Goal: Obtain resource: Download file/media

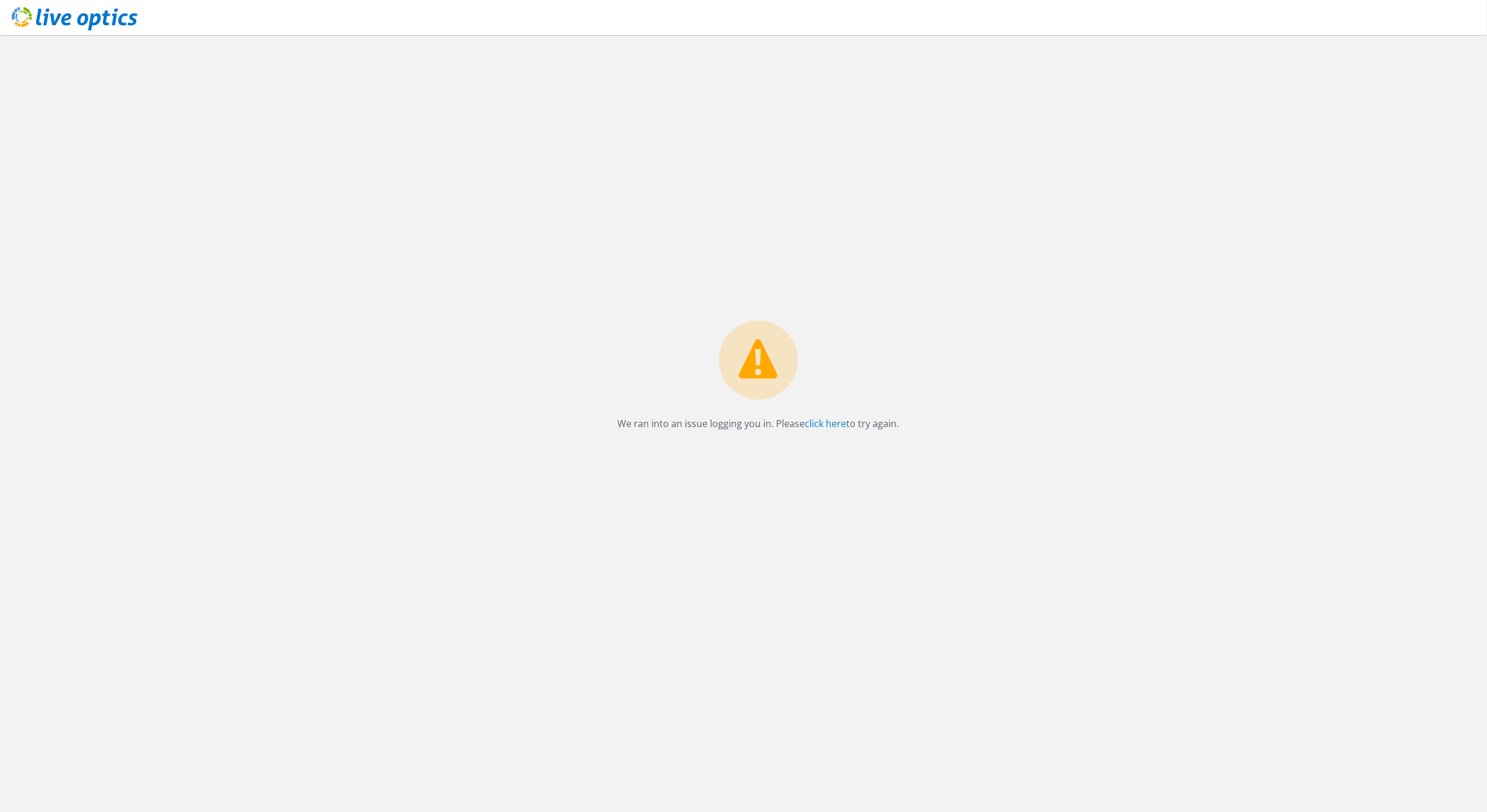
click at [83, 18] on icon at bounding box center [74, 19] width 126 height 24
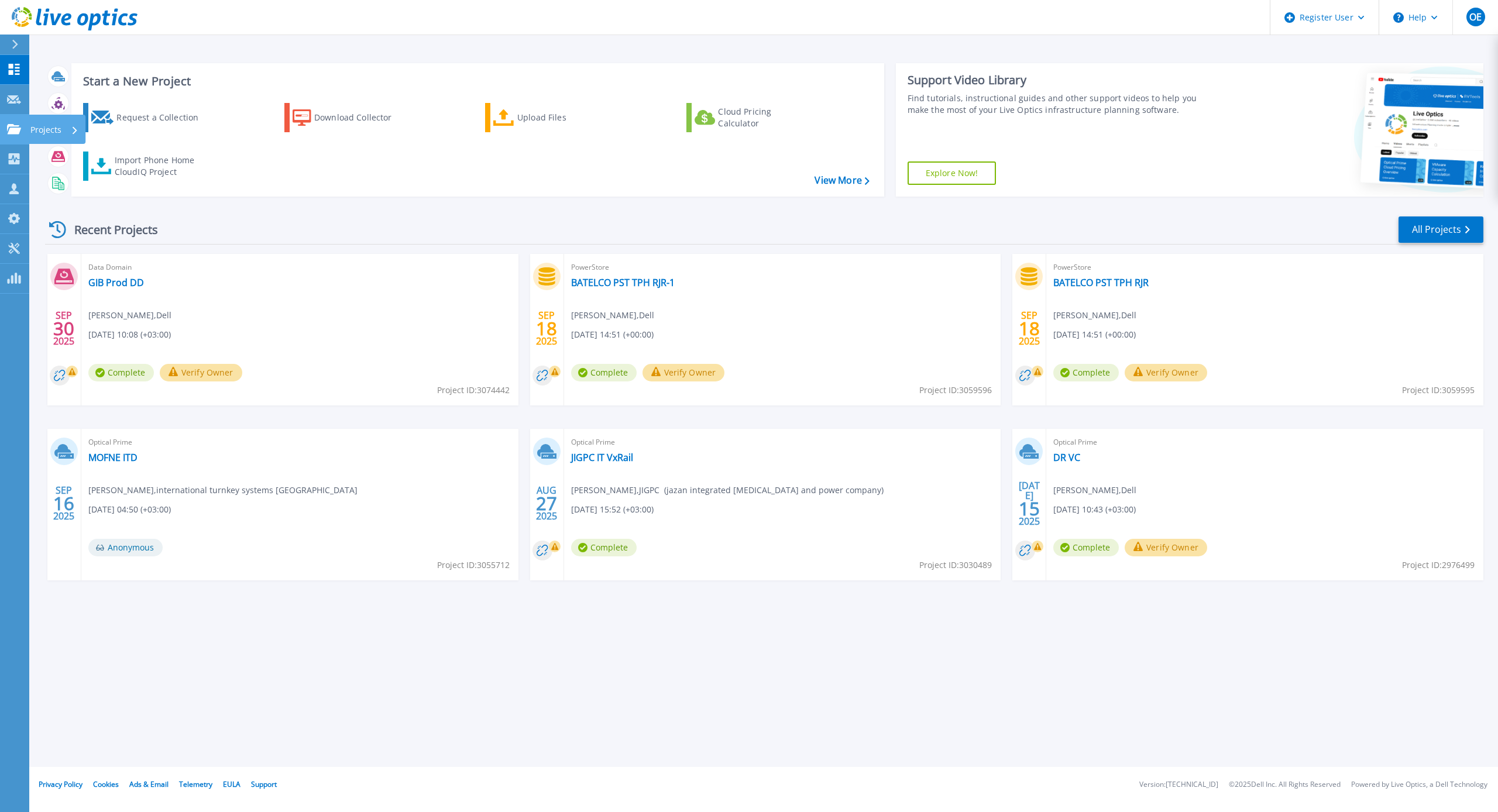
click at [71, 136] on div "Projects" at bounding box center [54, 129] width 48 height 30
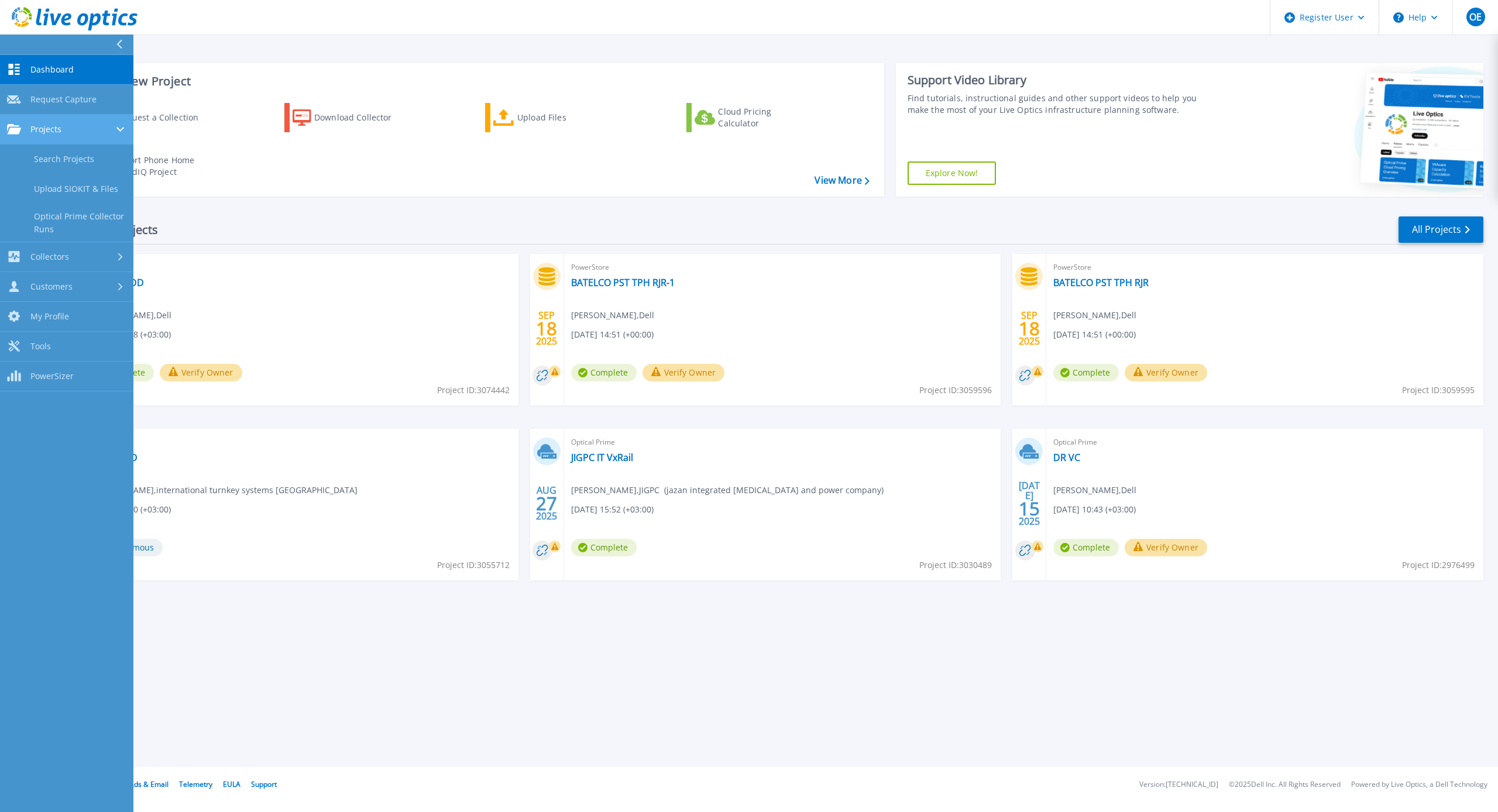
click at [71, 136] on link "Projects Projects" at bounding box center [67, 129] width 133 height 30
click at [68, 164] on link "Search Projects" at bounding box center [67, 159] width 133 height 30
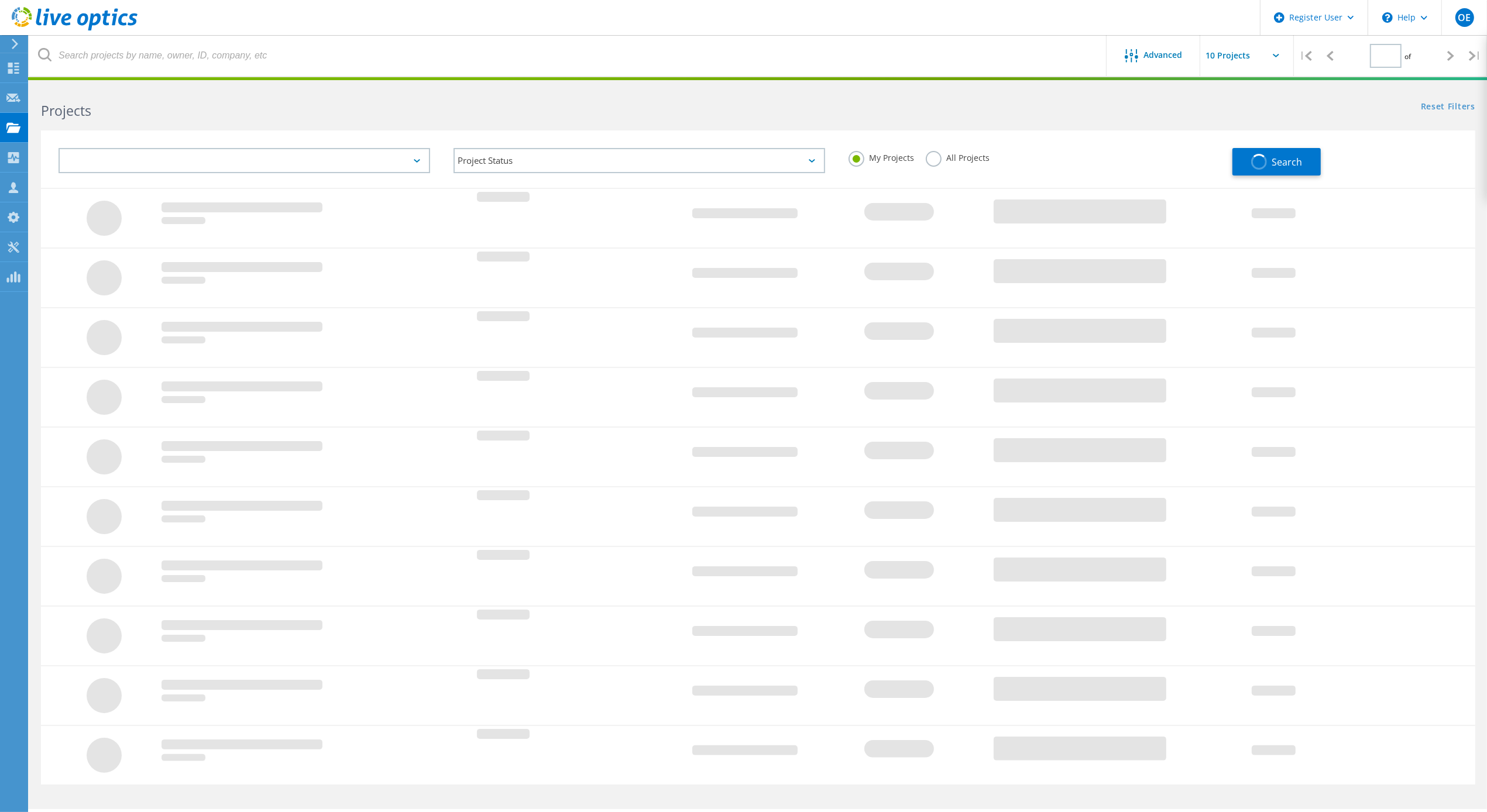
type input "1"
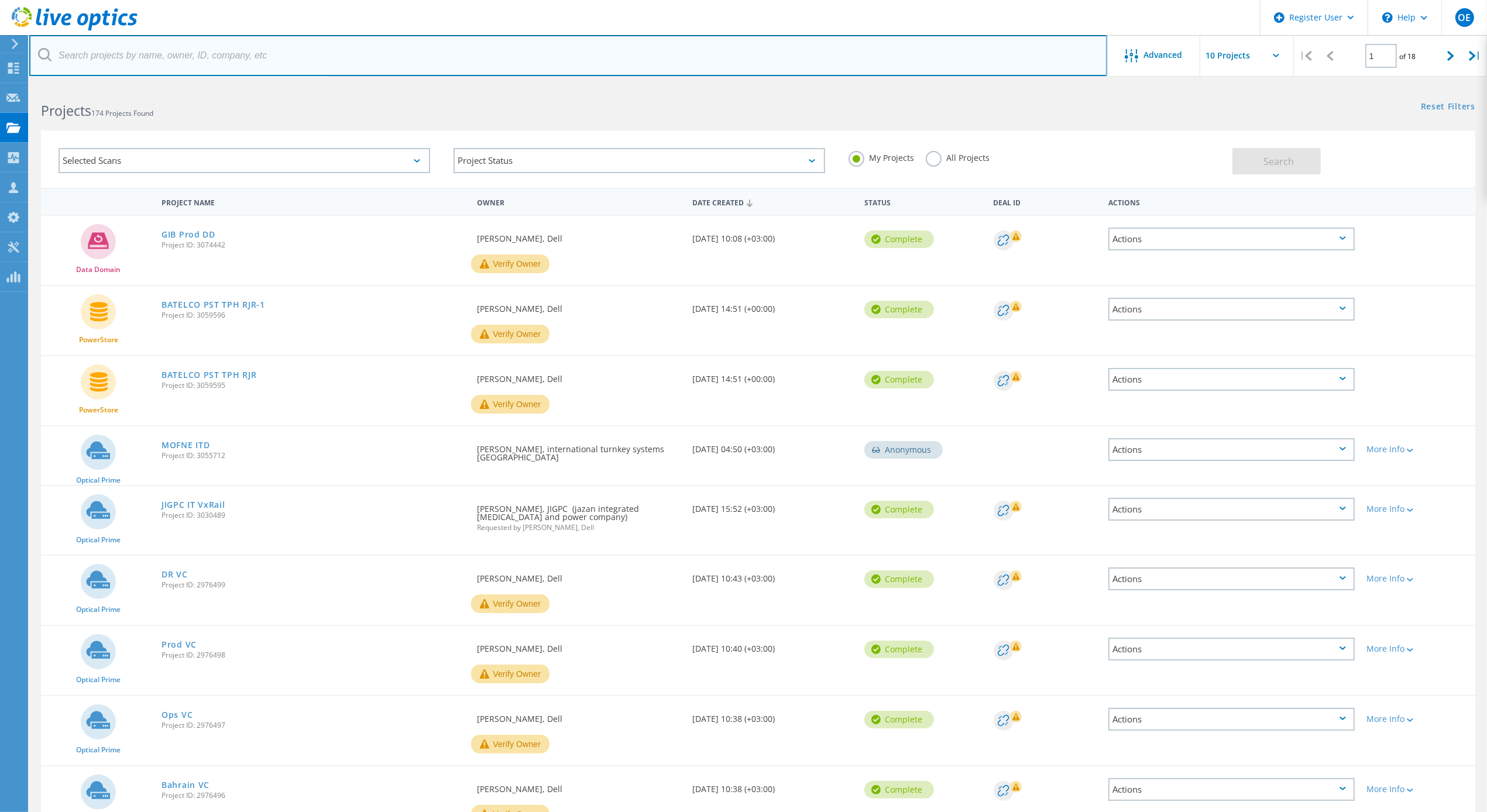
click at [126, 62] on input "text" at bounding box center [568, 55] width 1078 height 41
type input "marafiq"
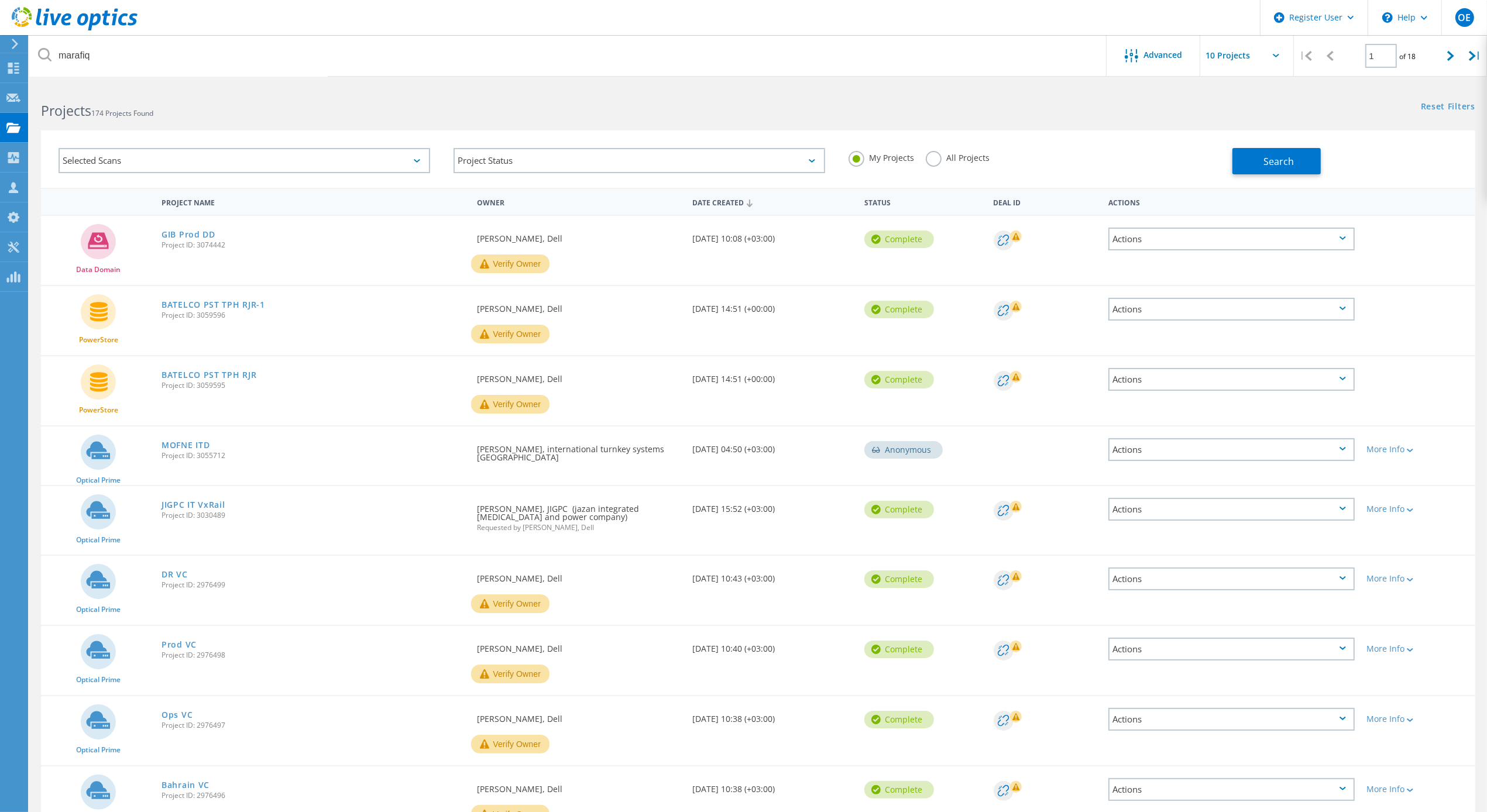
click at [949, 159] on label "All Projects" at bounding box center [958, 156] width 63 height 11
click at [0, 0] on input "All Projects" at bounding box center [0, 0] width 0 height 0
click at [1272, 173] on button "Search" at bounding box center [1276, 161] width 88 height 26
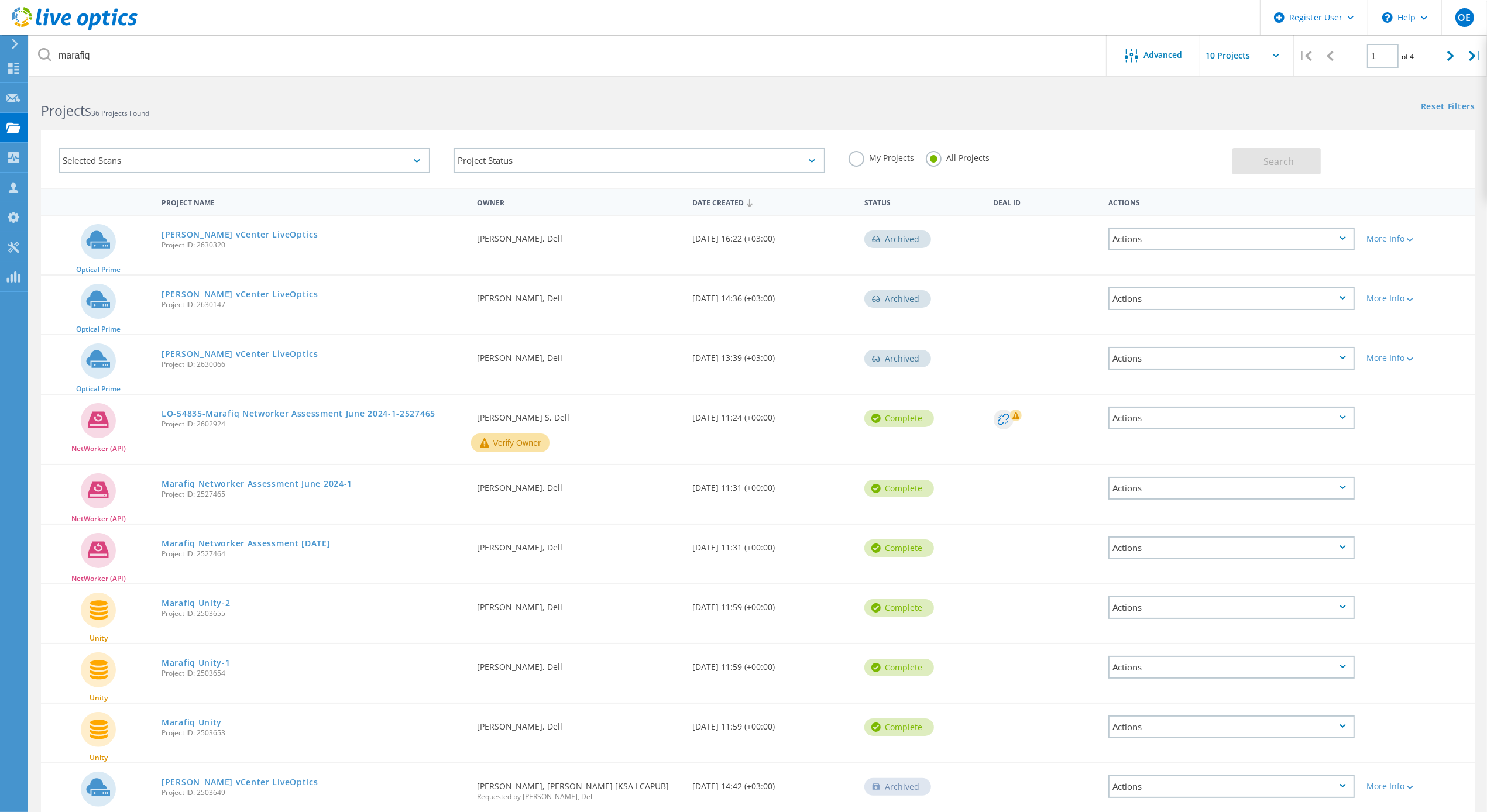
click at [728, 238] on div "Date Created 08/29/2024, 16:22 (+03:00)" at bounding box center [773, 235] width 172 height 39
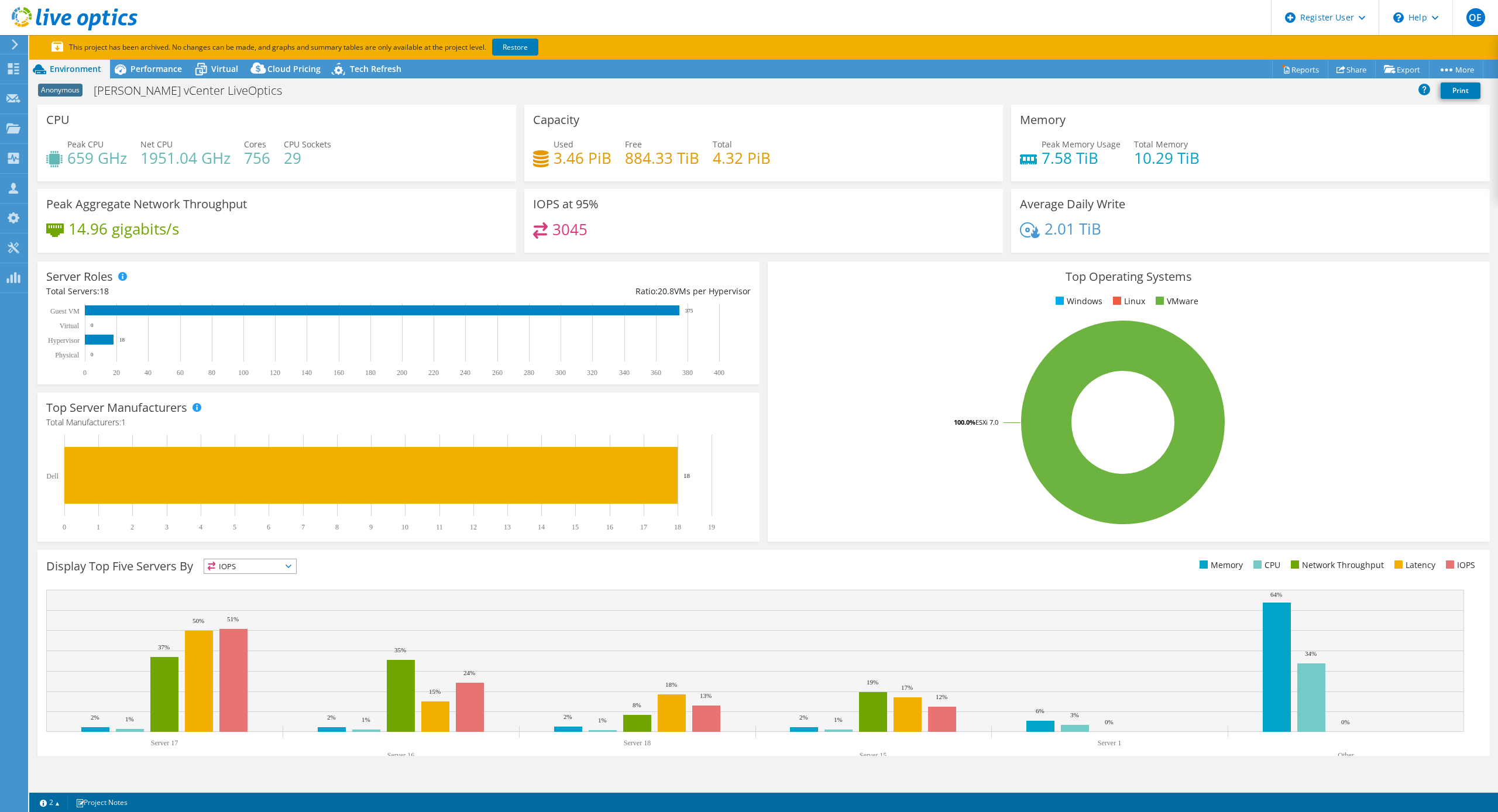
select select "USD"
click at [1350, 66] on link "Share" at bounding box center [1352, 69] width 48 height 18
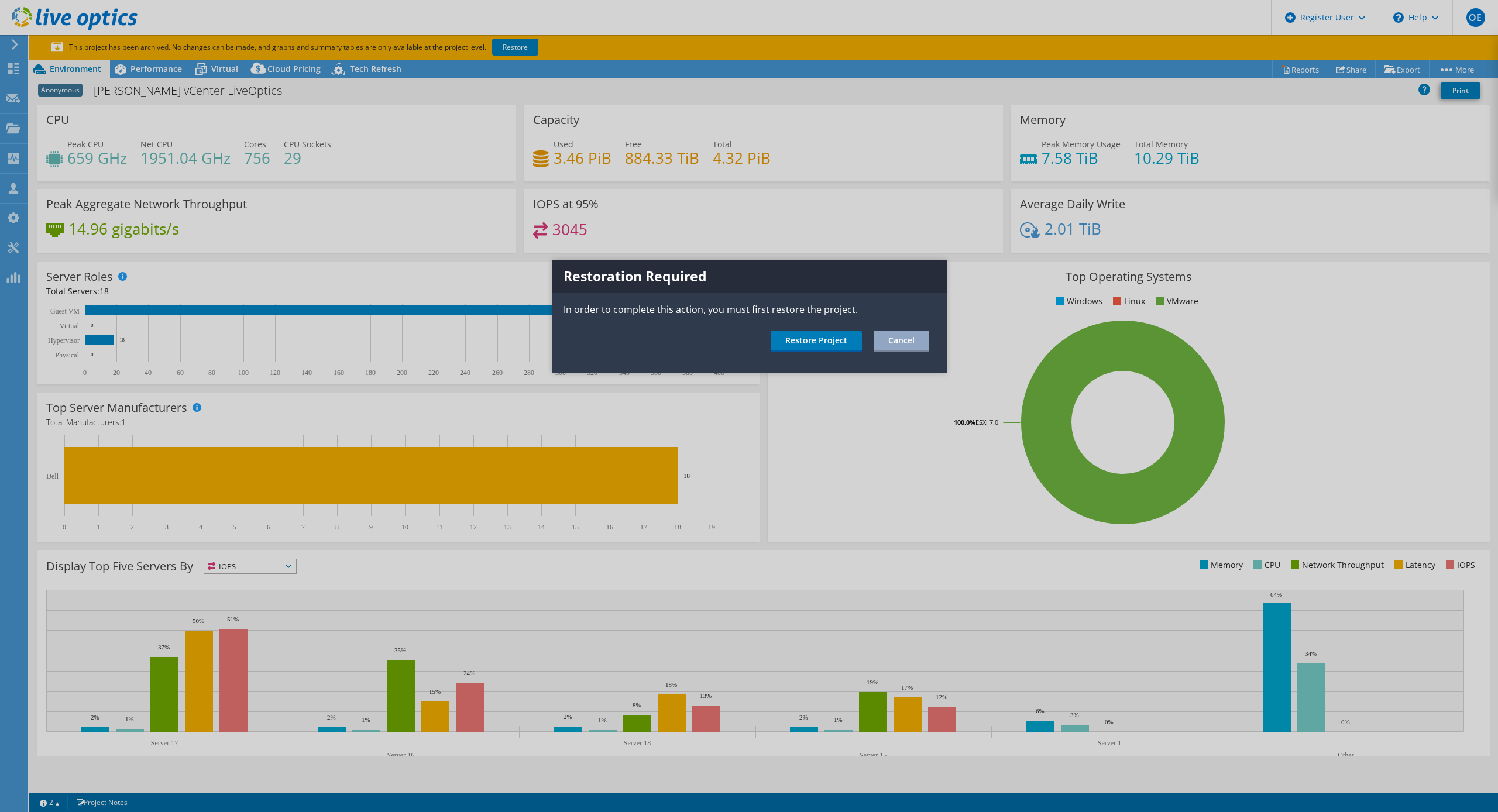
click at [1297, 71] on div at bounding box center [749, 406] width 1498 height 812
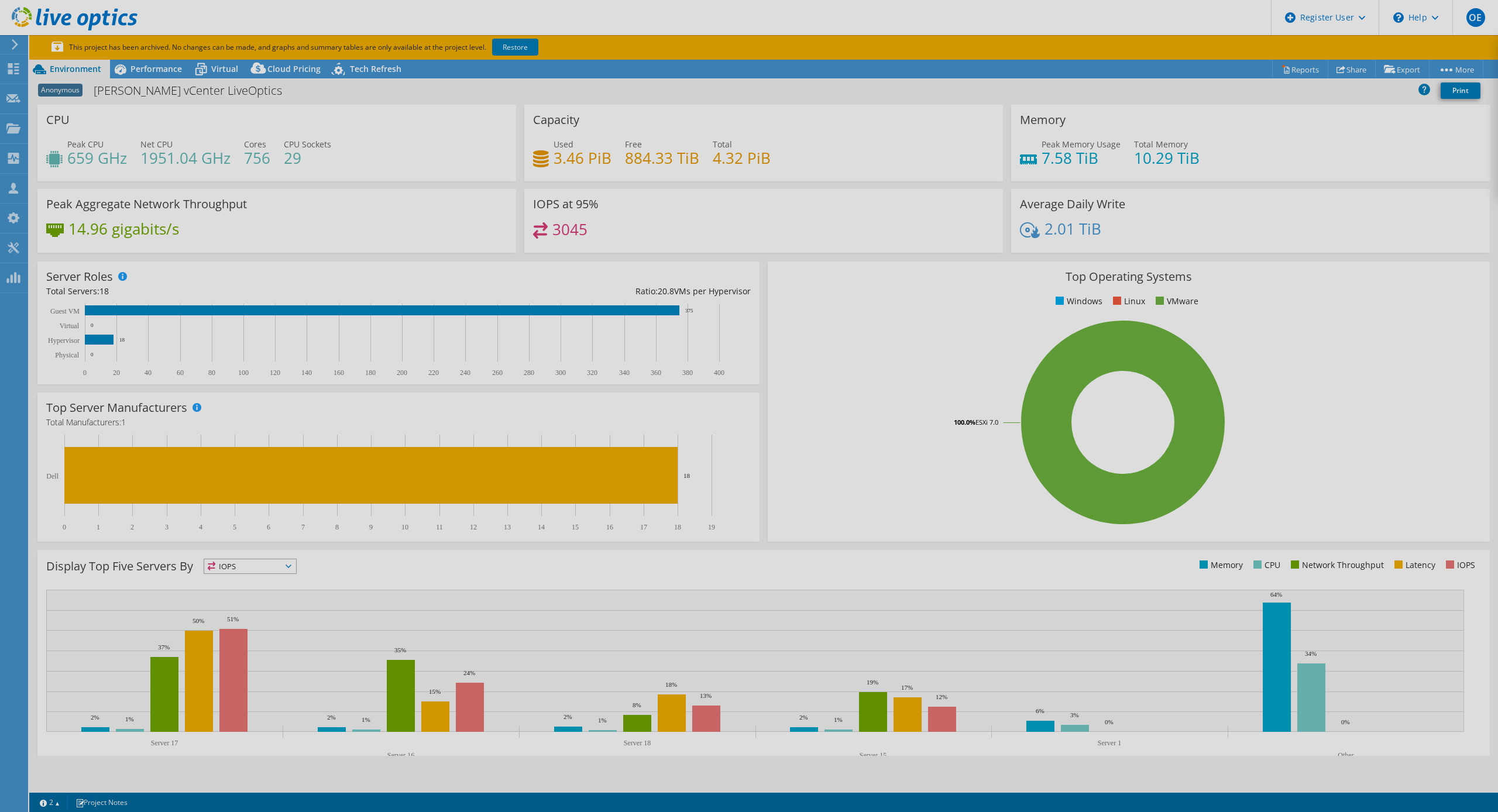
click at [1294, 68] on div at bounding box center [749, 406] width 1498 height 812
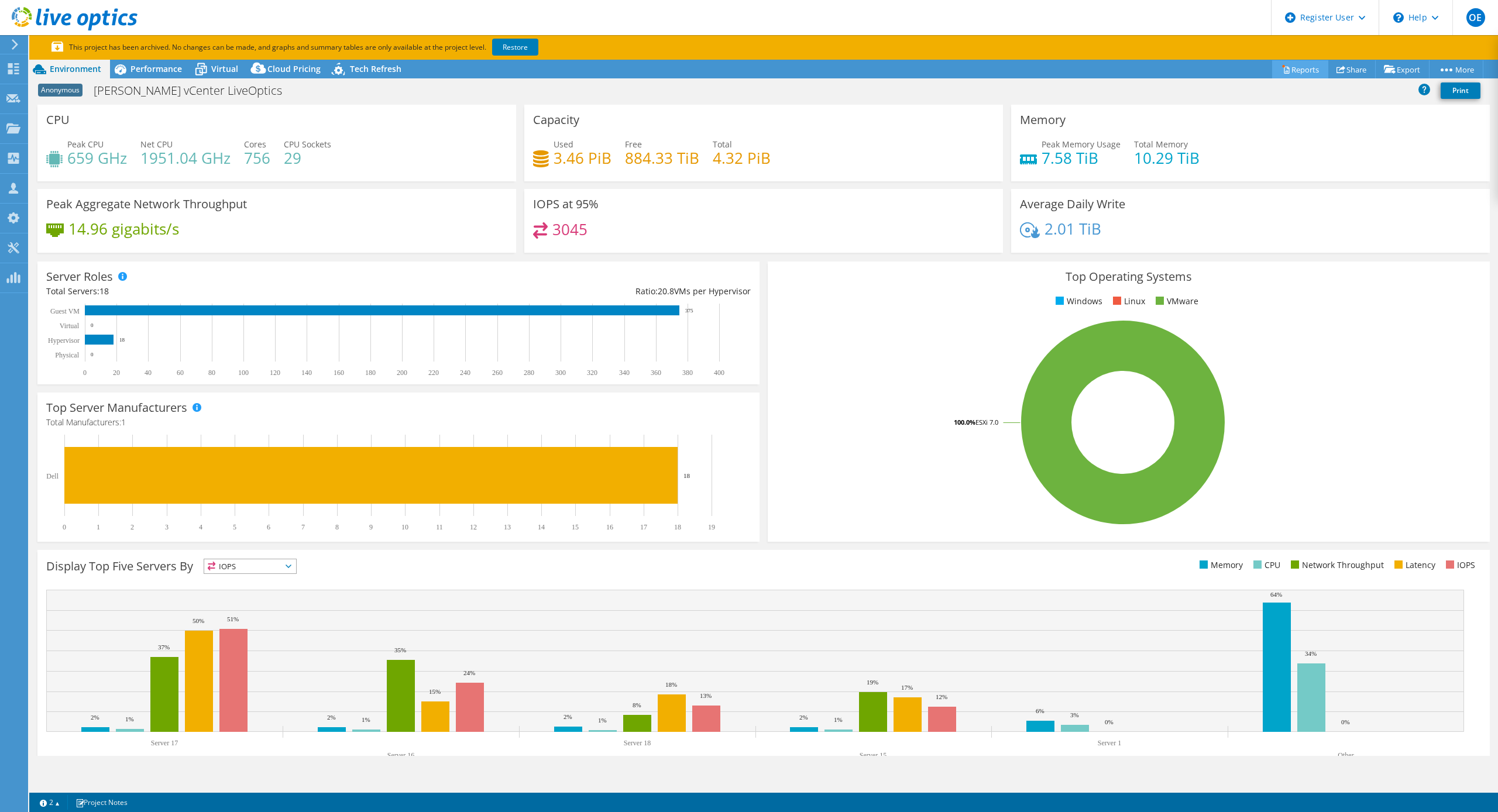
click at [1294, 68] on link "Reports" at bounding box center [1301, 69] width 57 height 18
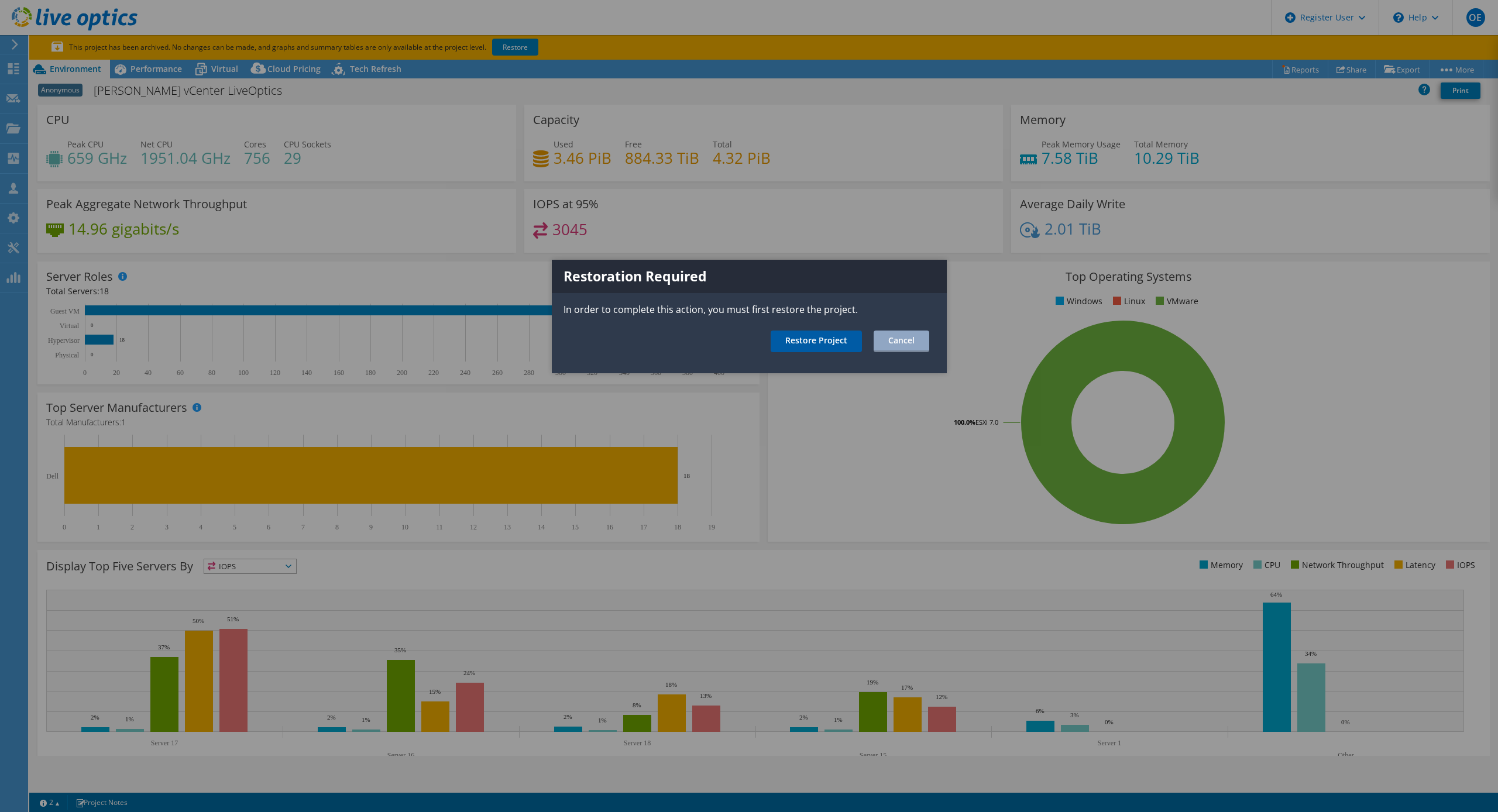
click at [804, 338] on link "Restore Project" at bounding box center [817, 341] width 91 height 22
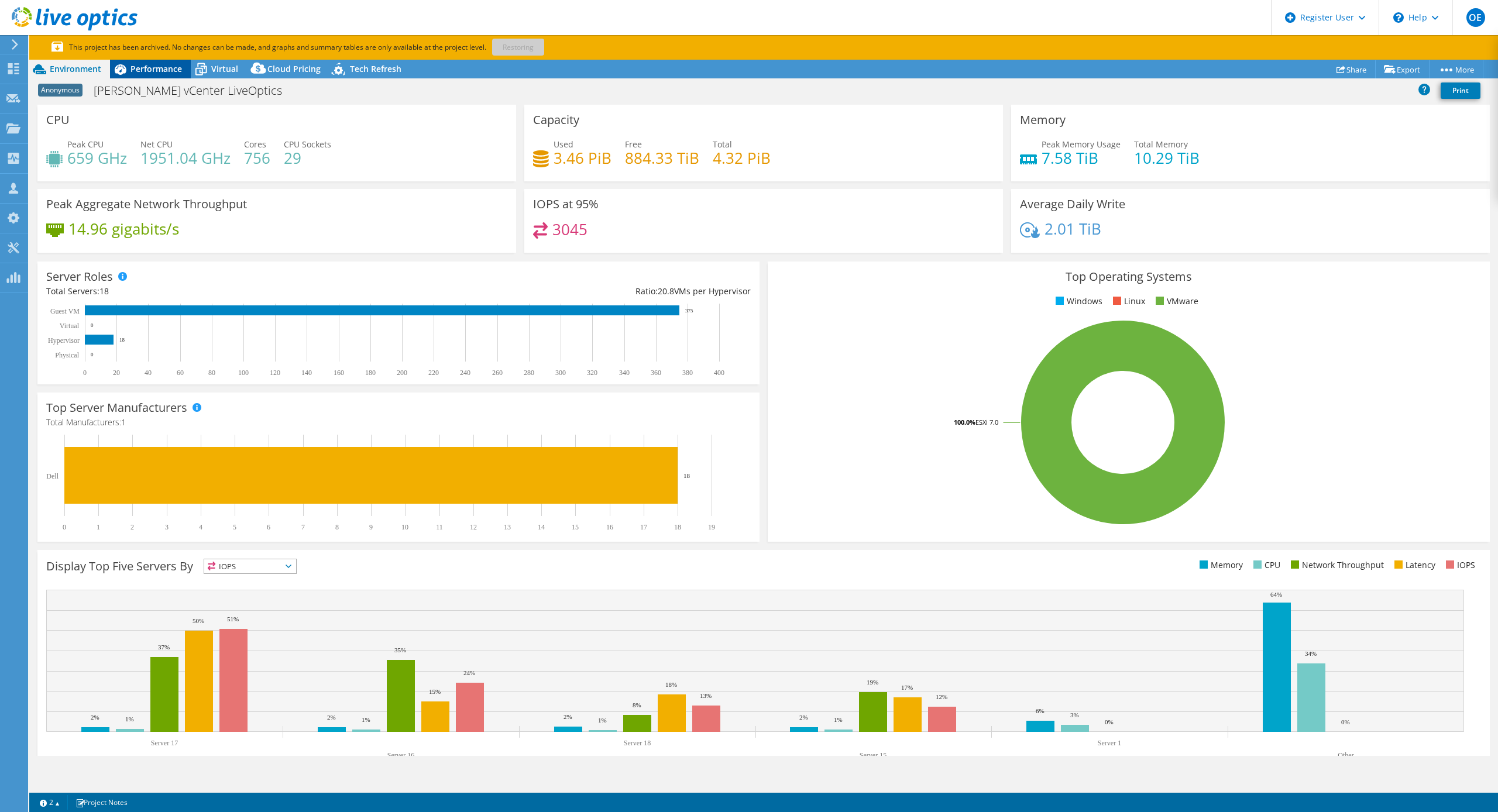
click at [159, 71] on span "Performance" at bounding box center [156, 69] width 52 height 11
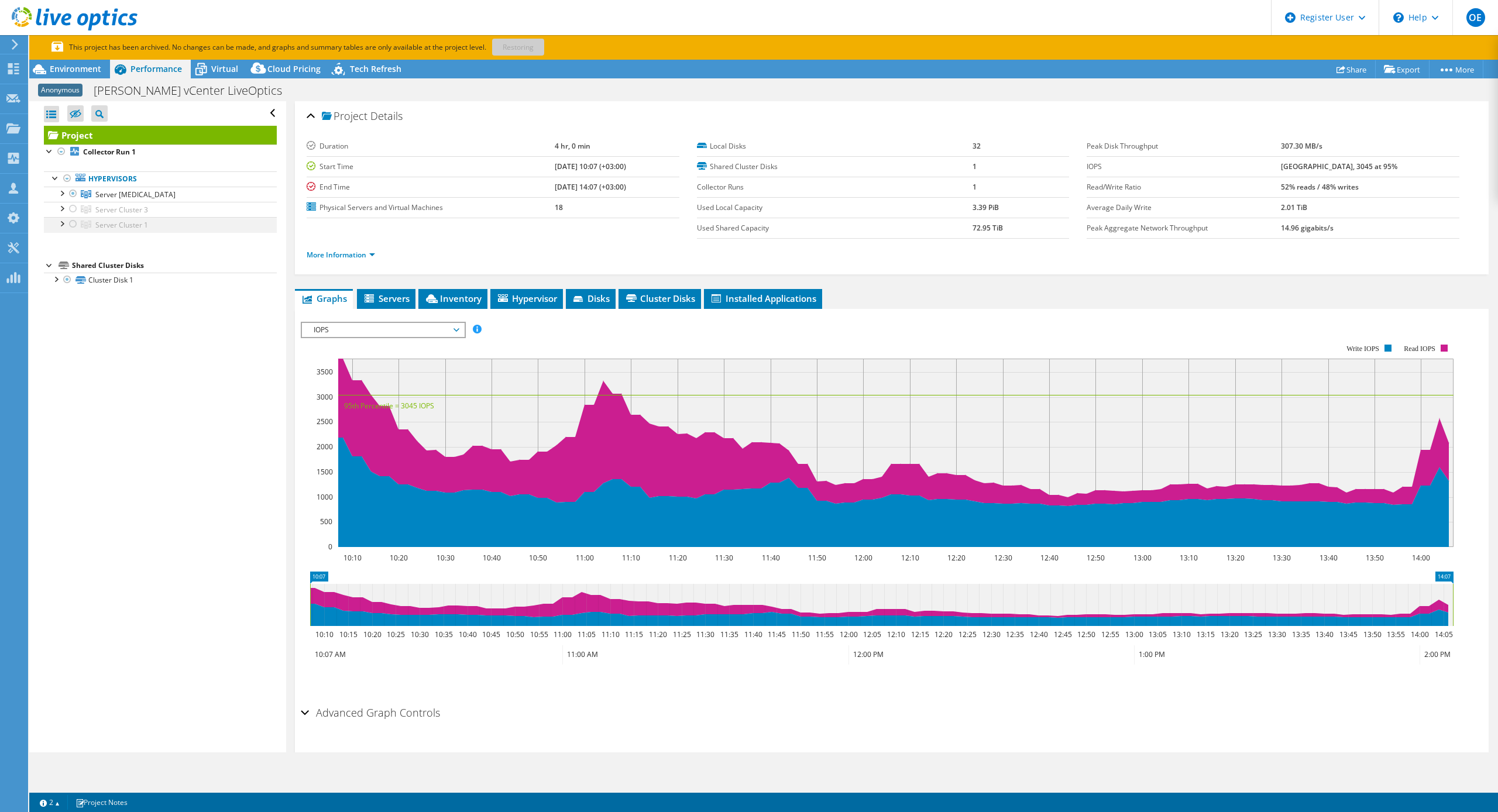
click at [63, 228] on div at bounding box center [61, 222] width 12 height 12
click at [60, 212] on div at bounding box center [61, 207] width 12 height 12
click at [60, 196] on div at bounding box center [61, 192] width 12 height 12
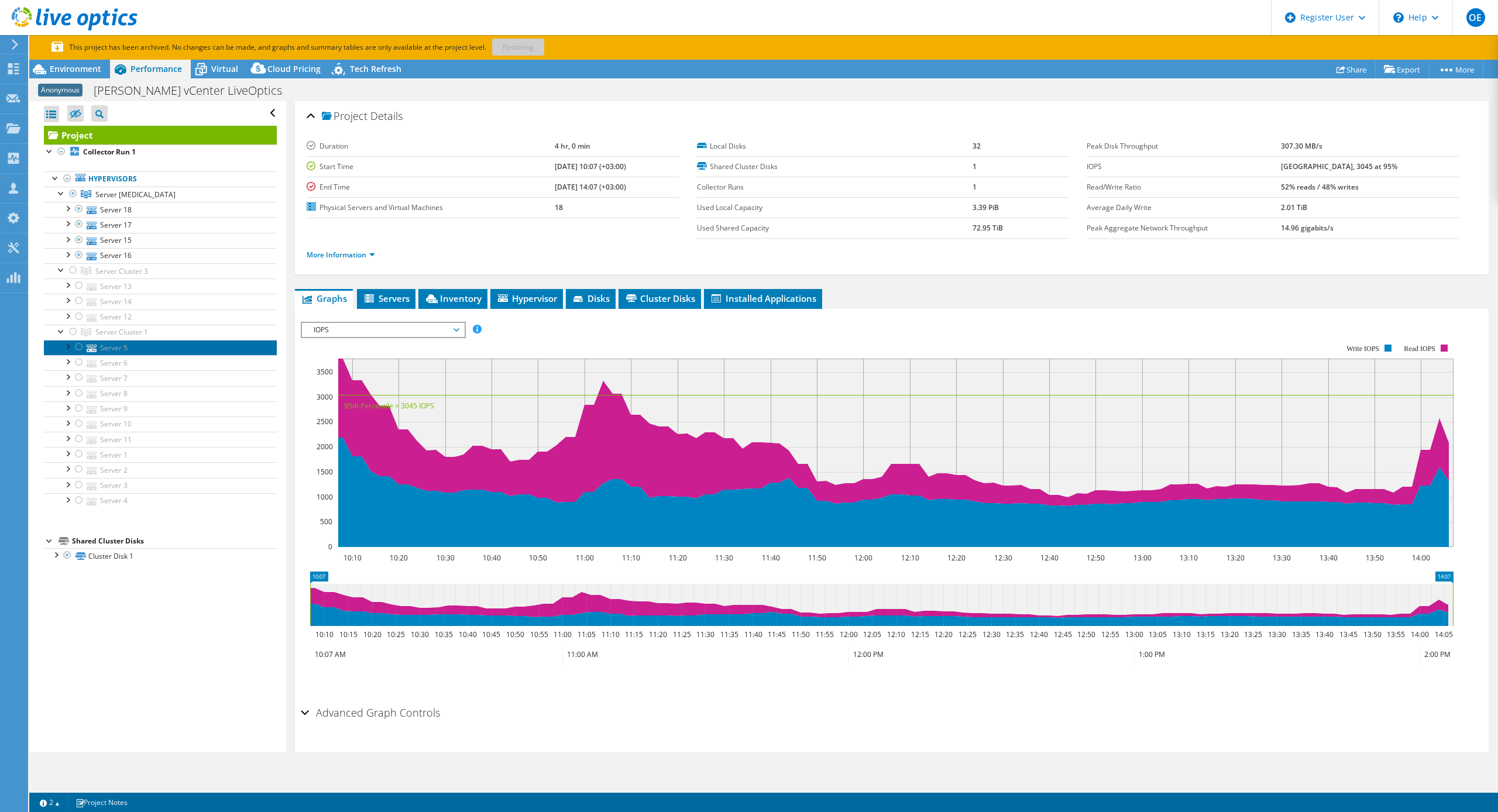
click at [135, 349] on link "Server 5" at bounding box center [160, 348] width 233 height 15
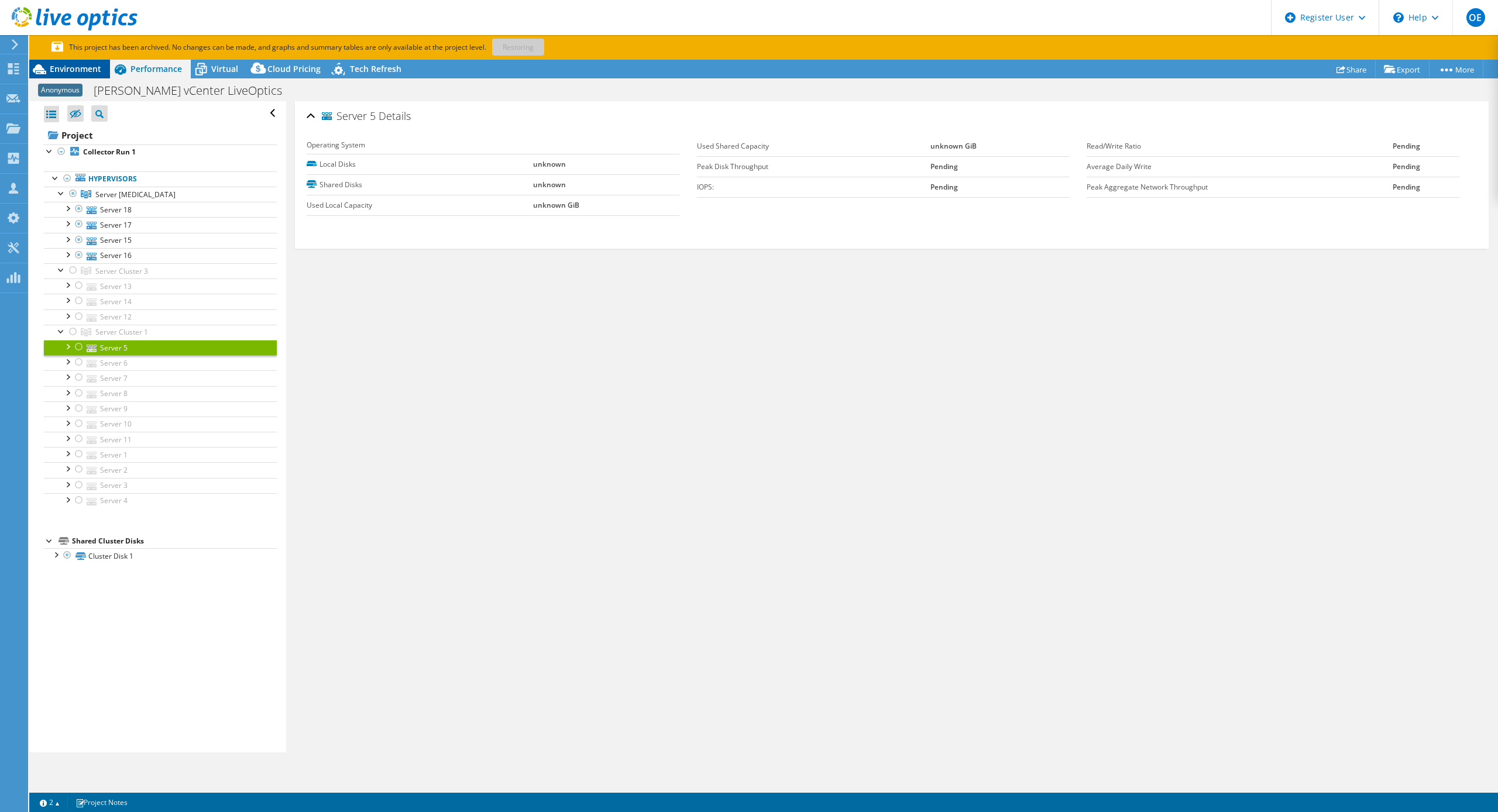
click at [88, 65] on span "Environment" at bounding box center [75, 69] width 52 height 11
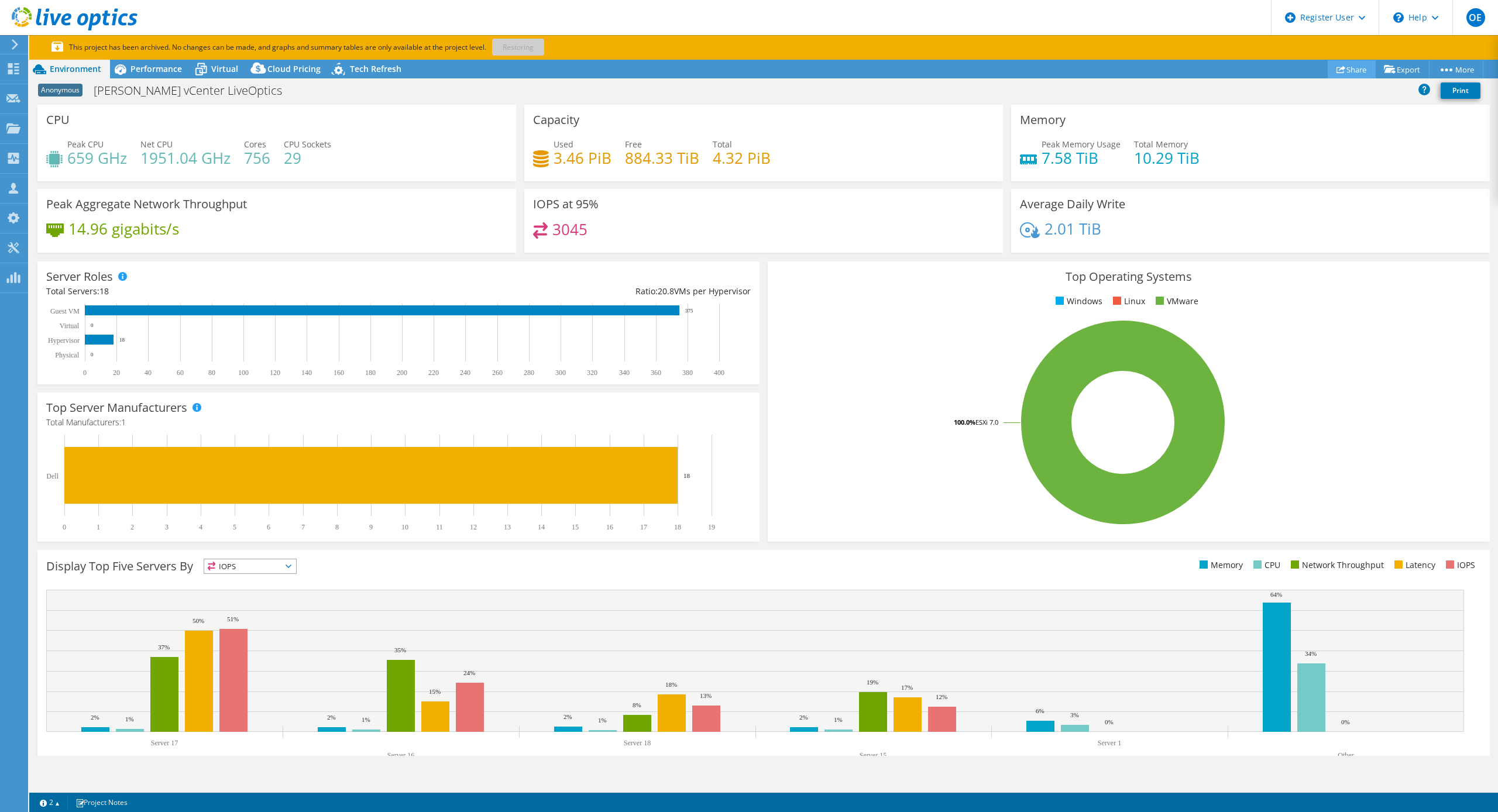
click at [1352, 68] on link "Share" at bounding box center [1352, 69] width 48 height 18
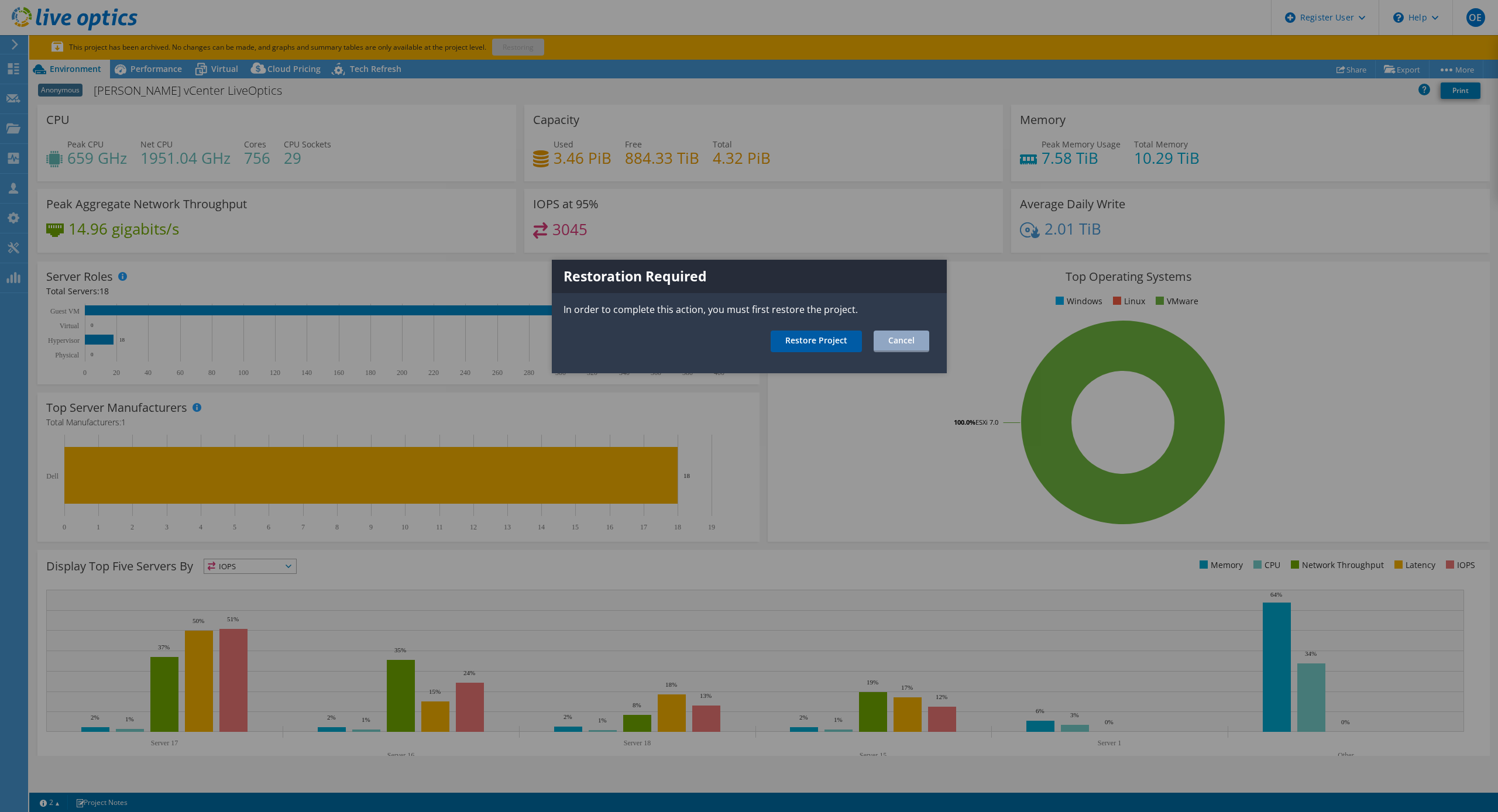
click at [806, 340] on link "Restore Project" at bounding box center [817, 341] width 91 height 22
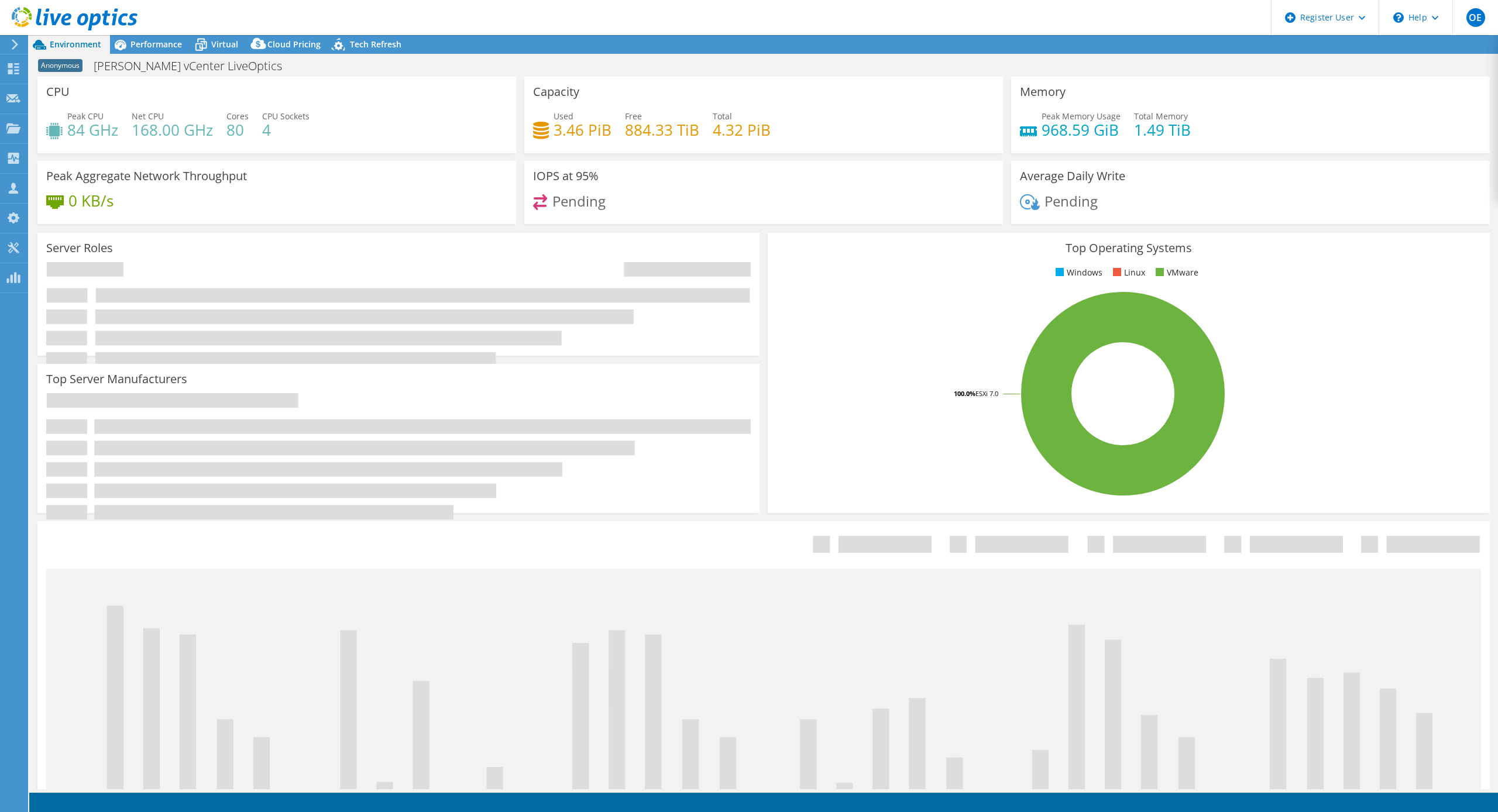
select select "USD"
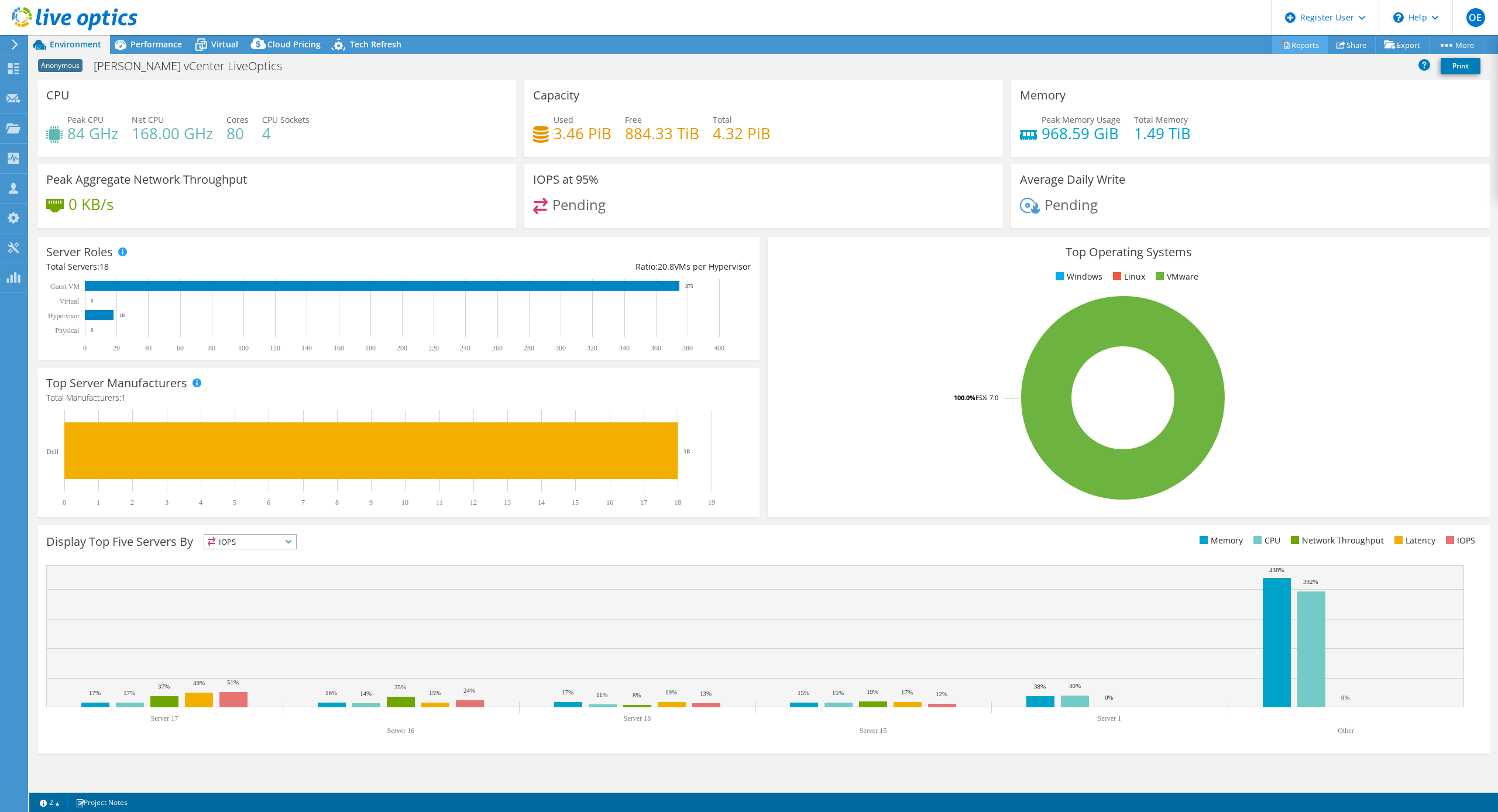
click at [1282, 39] on link "Reports" at bounding box center [1301, 44] width 57 height 18
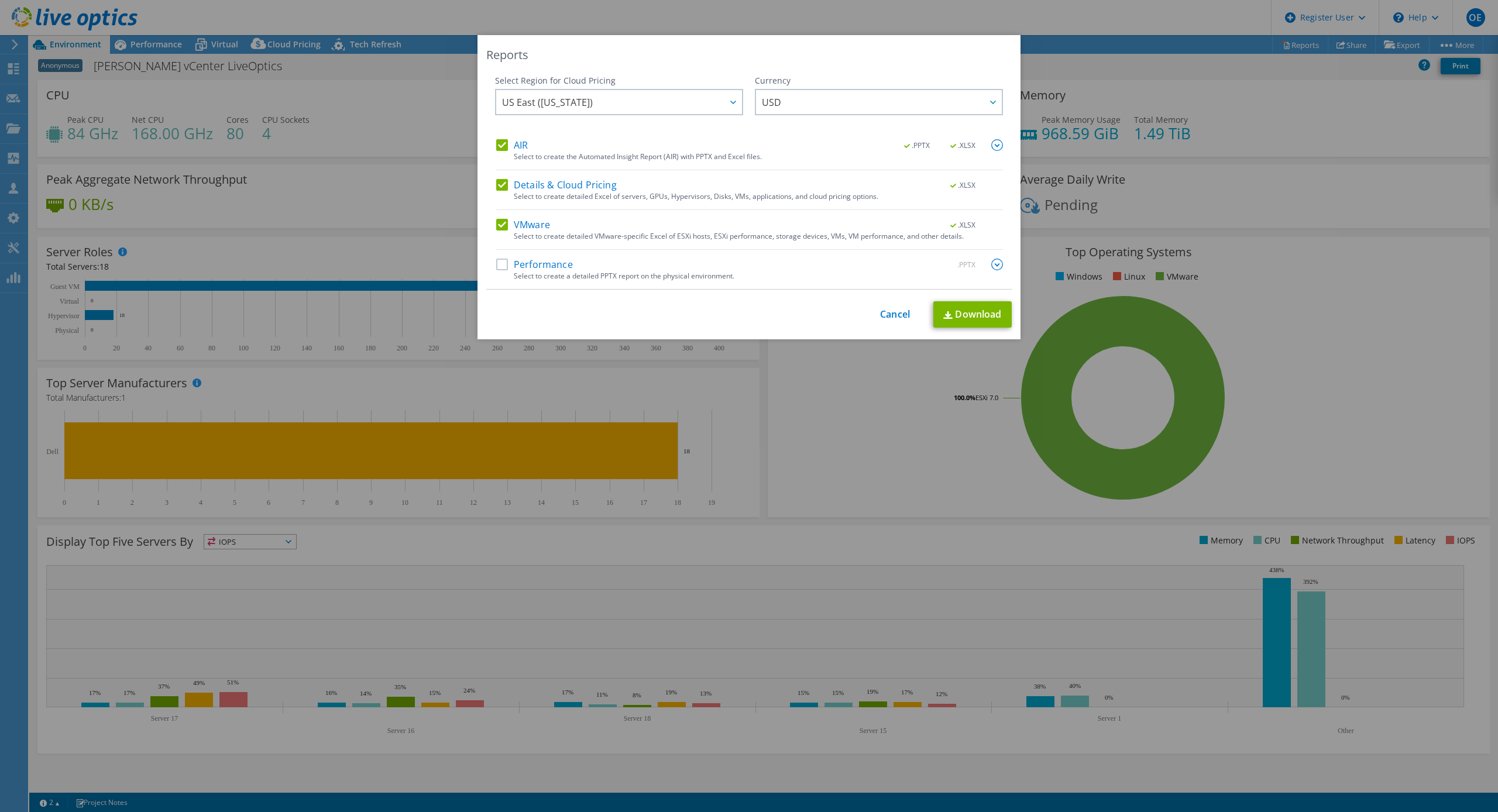
click at [522, 266] on label "Performance" at bounding box center [534, 264] width 77 height 12
click at [0, 0] on input "Performance" at bounding box center [0, 0] width 0 height 0
click at [982, 322] on link "Download" at bounding box center [972, 314] width 78 height 26
click at [397, 105] on div "Reports Select Region for Cloud Pricing Asia Pacific (Hong Kong) Asia Pacific (…" at bounding box center [749, 406] width 1498 height 742
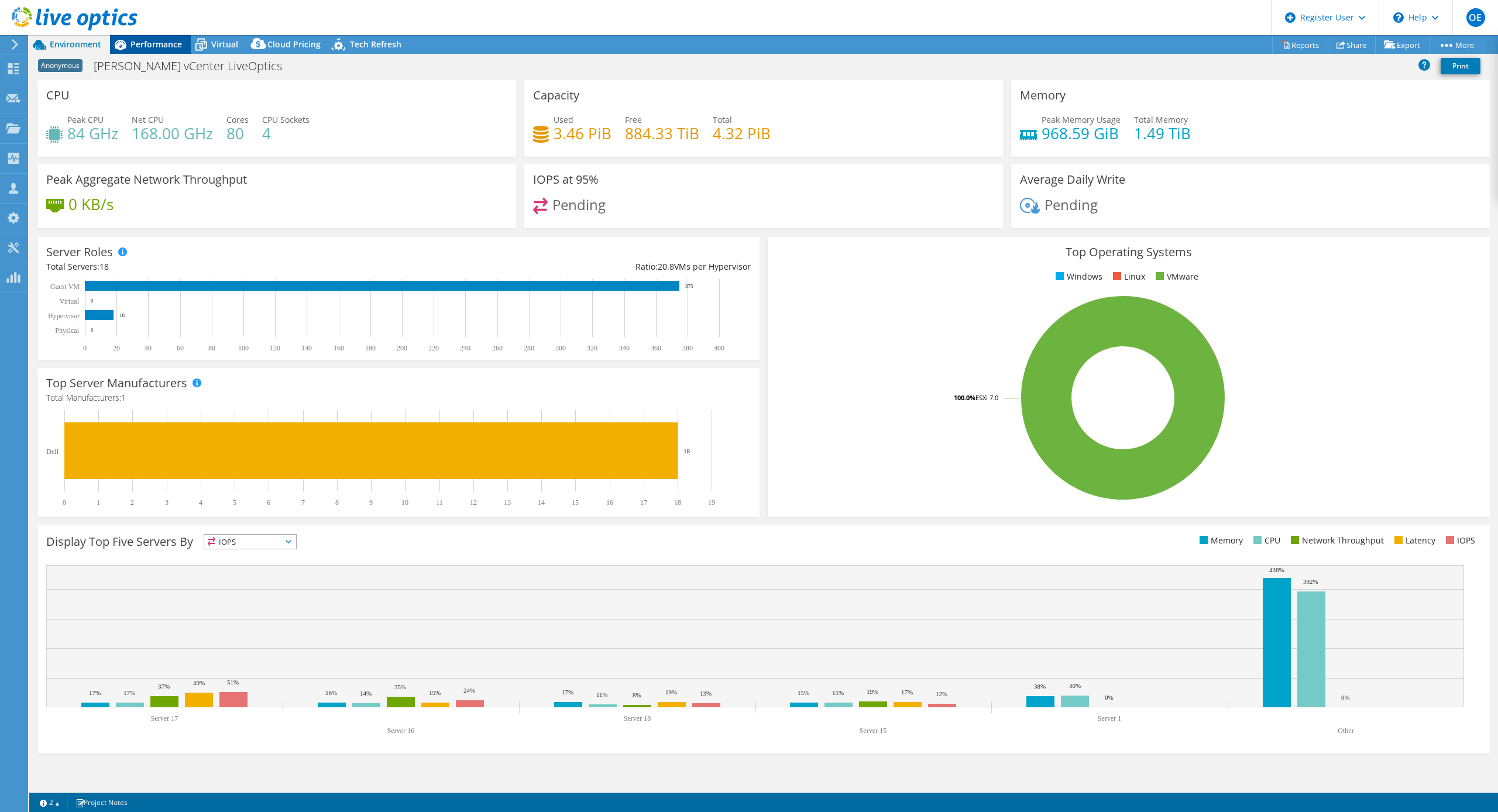
click at [141, 45] on span "Performance" at bounding box center [156, 44] width 52 height 11
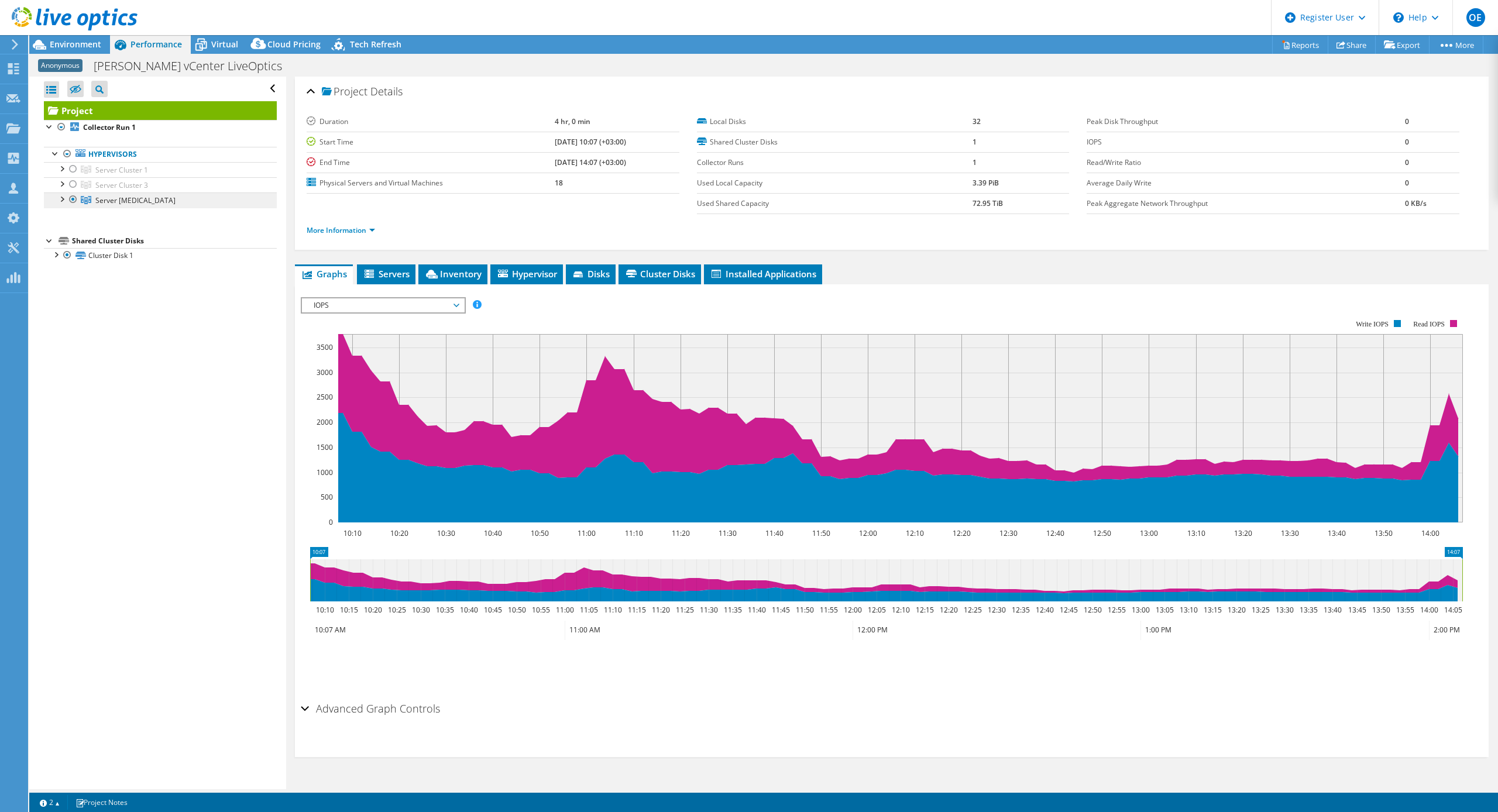
click at [118, 203] on span "Server [MEDICAL_DATA]" at bounding box center [135, 200] width 81 height 10
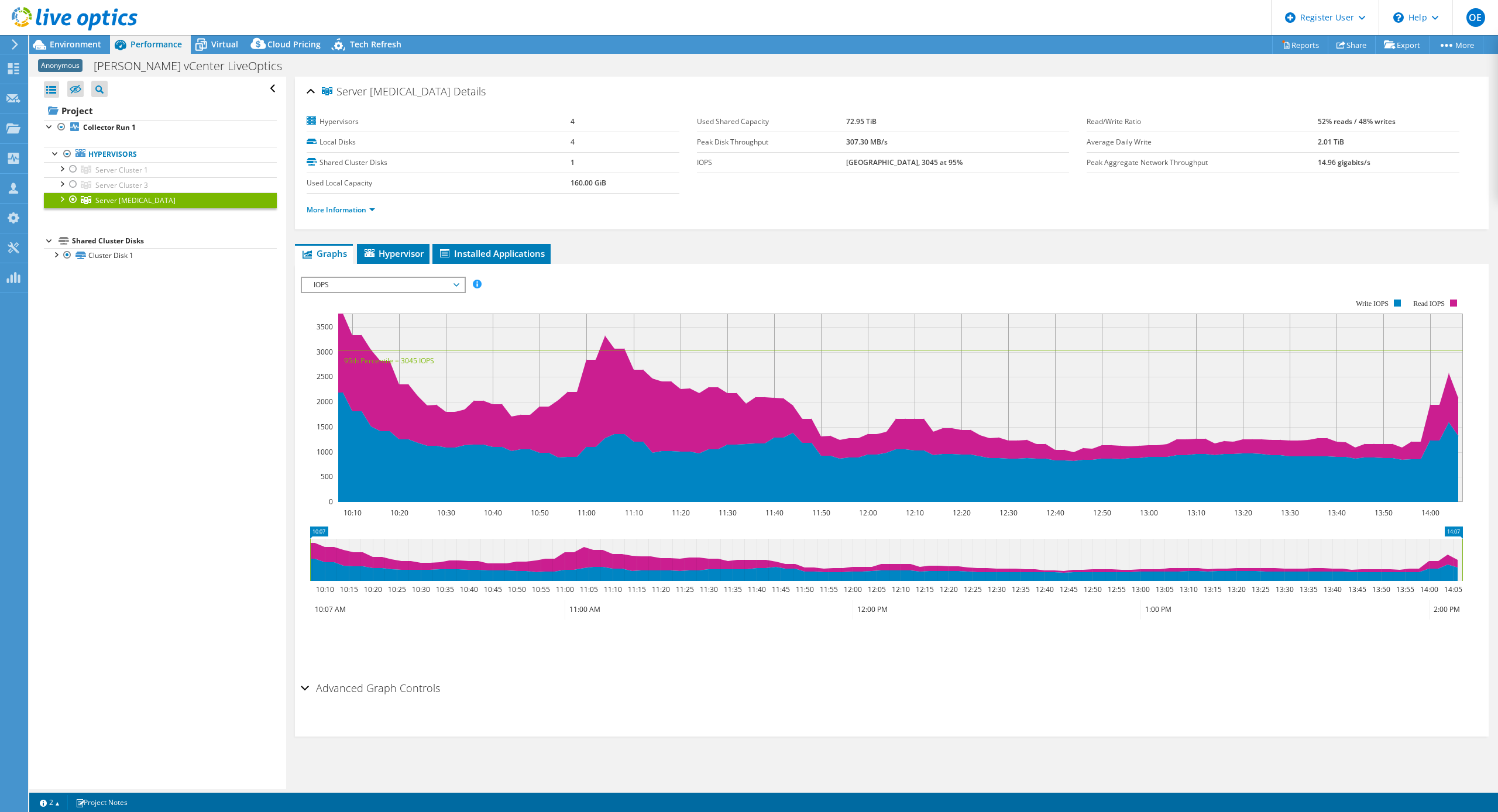
click at [66, 200] on div at bounding box center [61, 198] width 12 height 12
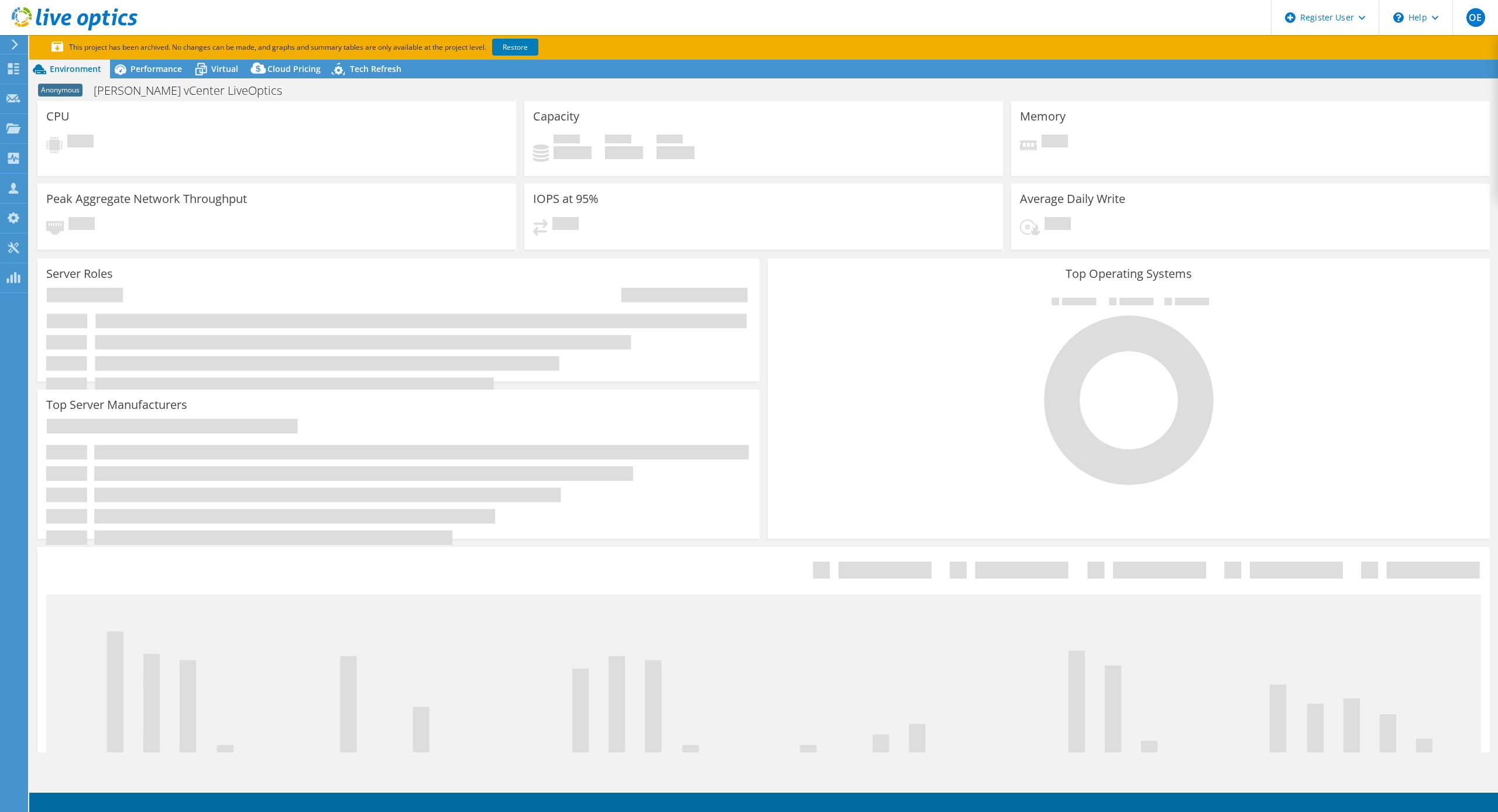
select select "USD"
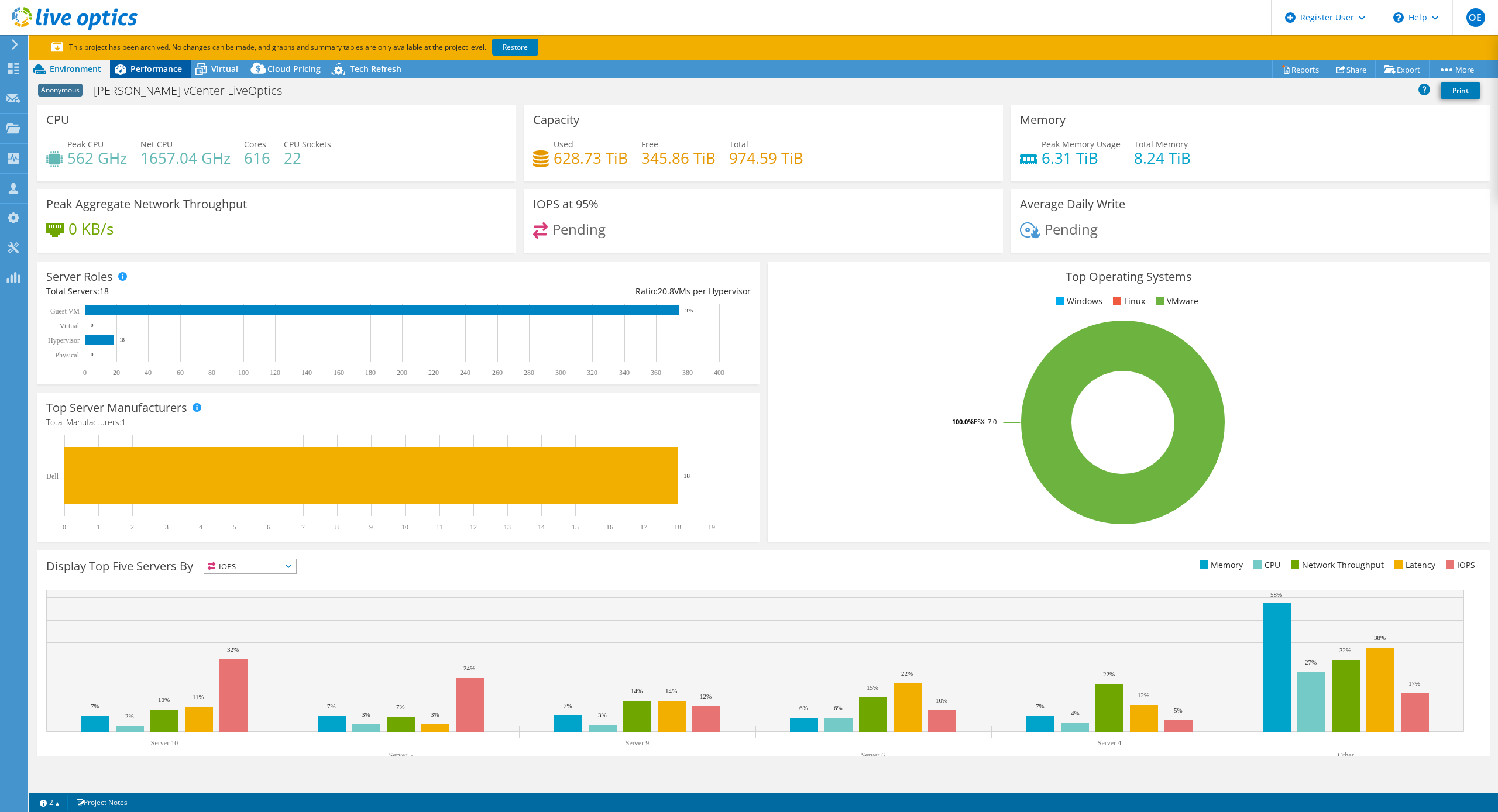
click at [157, 70] on span "Performance" at bounding box center [156, 69] width 52 height 11
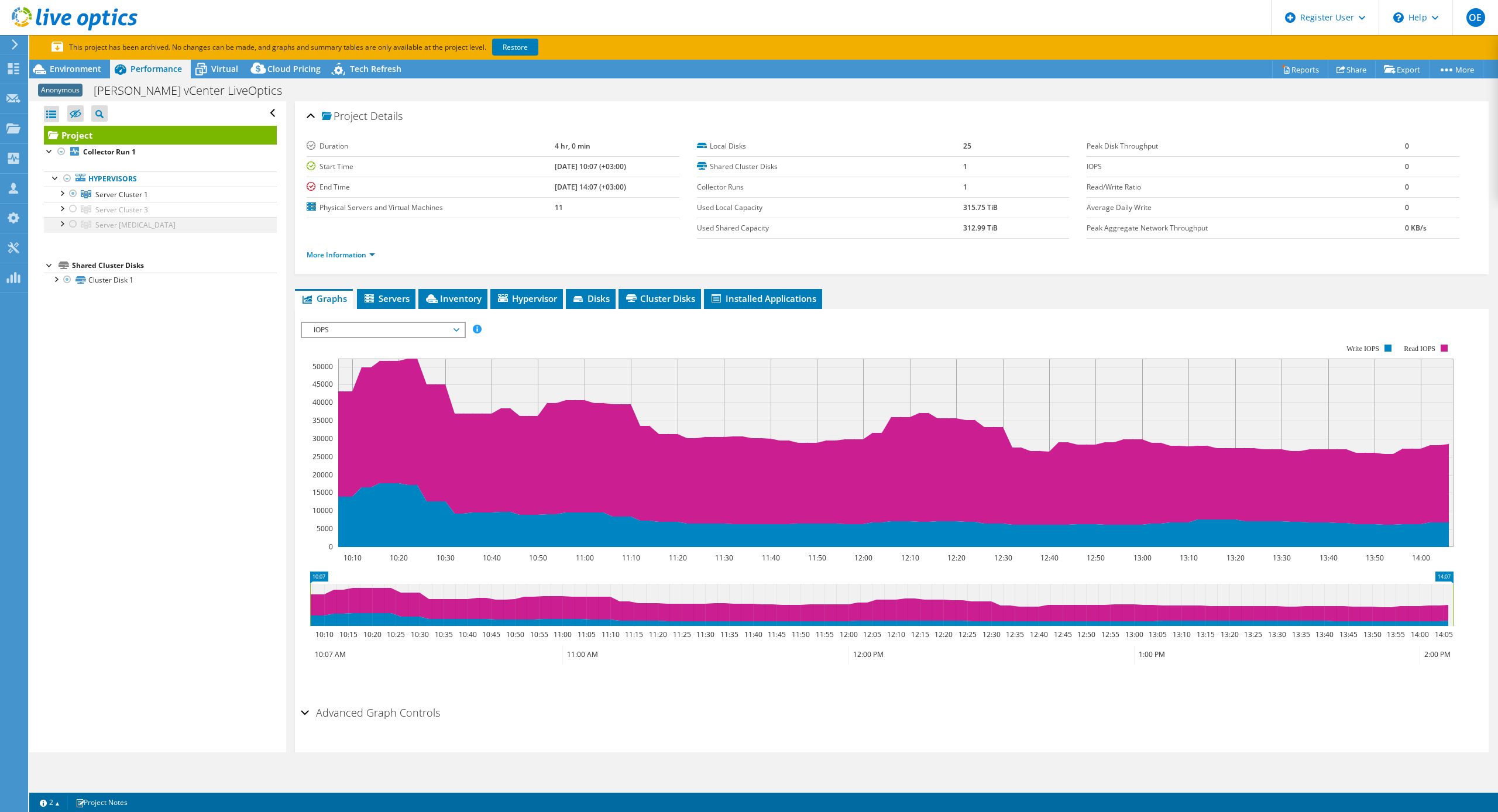
click at [66, 221] on div at bounding box center [61, 222] width 12 height 12
click at [57, 208] on div at bounding box center [61, 207] width 12 height 12
click at [57, 198] on div at bounding box center [61, 192] width 12 height 12
